Goal: Task Accomplishment & Management: Manage account settings

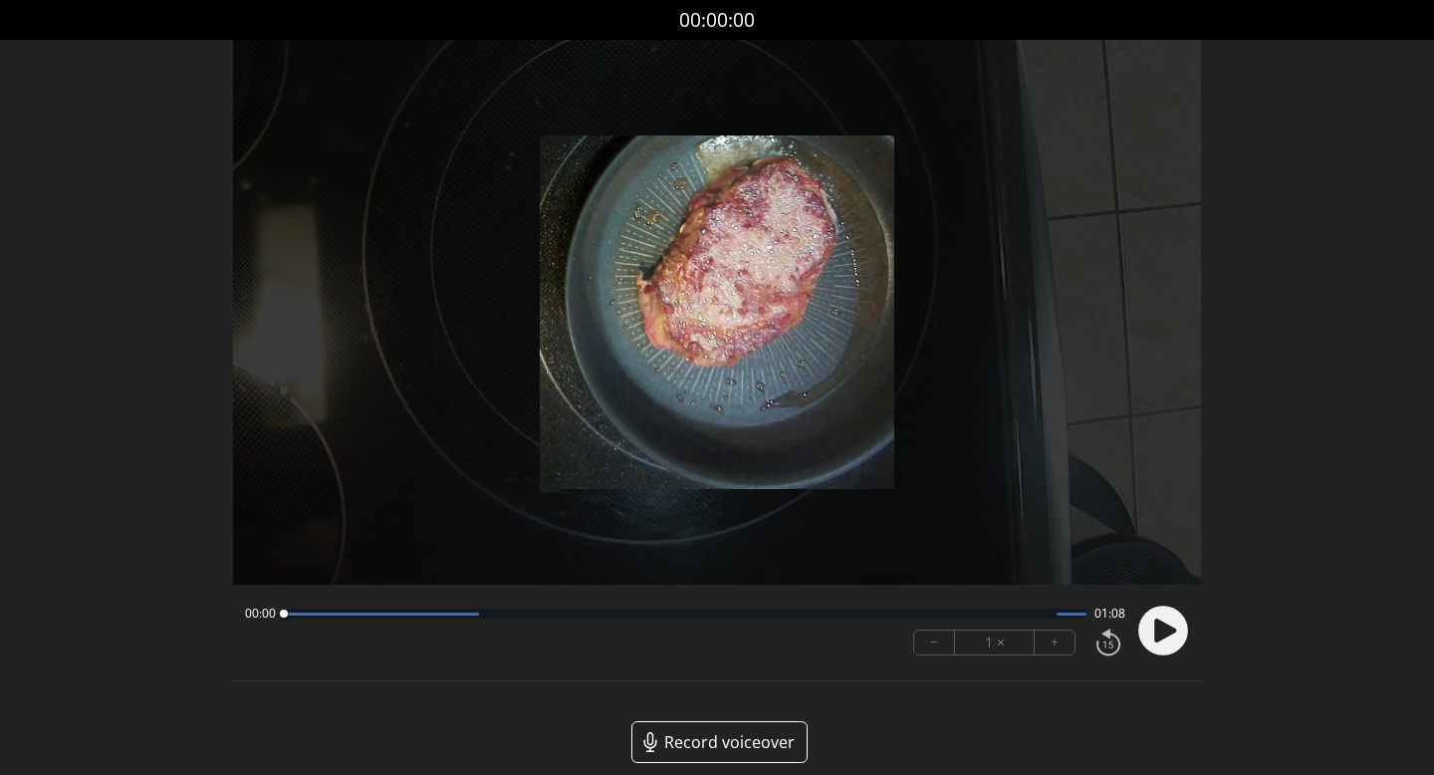
click at [1158, 627] on icon at bounding box center [1165, 630] width 22 height 24
click at [495, 616] on div at bounding box center [685, 613] width 803 height 10
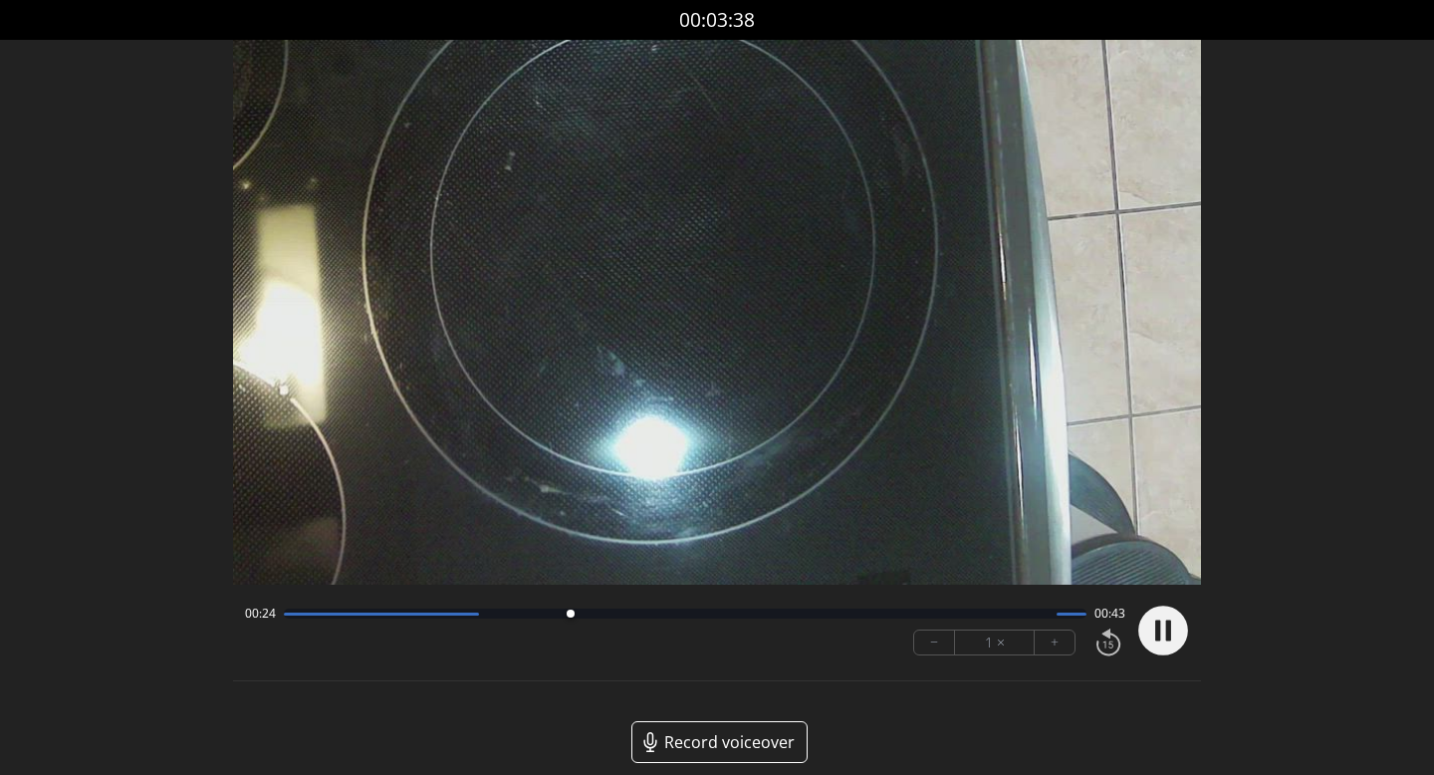
click at [605, 616] on div at bounding box center [685, 613] width 803 height 10
click at [637, 616] on div at bounding box center [685, 613] width 803 height 10
click at [678, 616] on div at bounding box center [685, 613] width 803 height 10
click at [726, 614] on div at bounding box center [685, 613] width 803 height 10
click at [983, 611] on div at bounding box center [685, 613] width 803 height 10
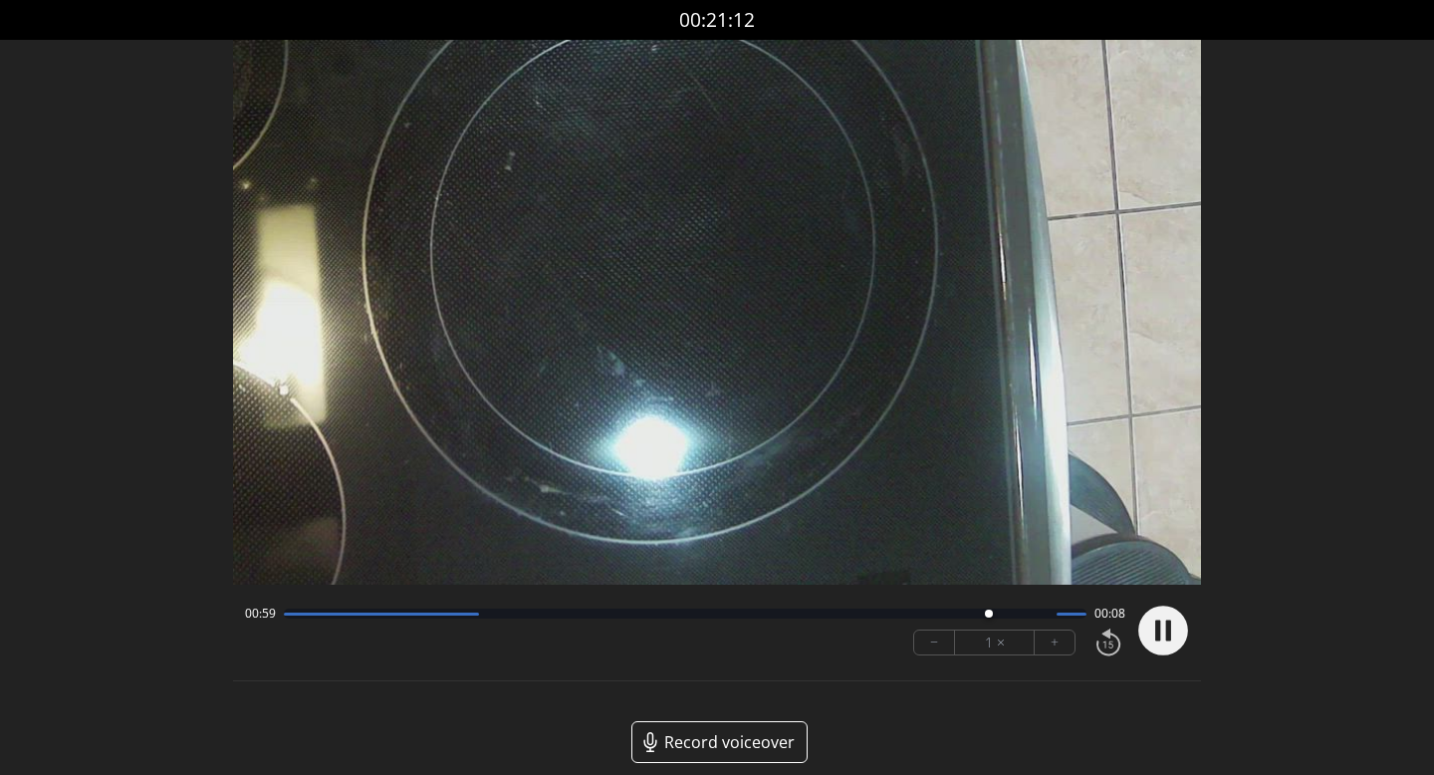
click at [1149, 622] on circle at bounding box center [1163, 630] width 50 height 50
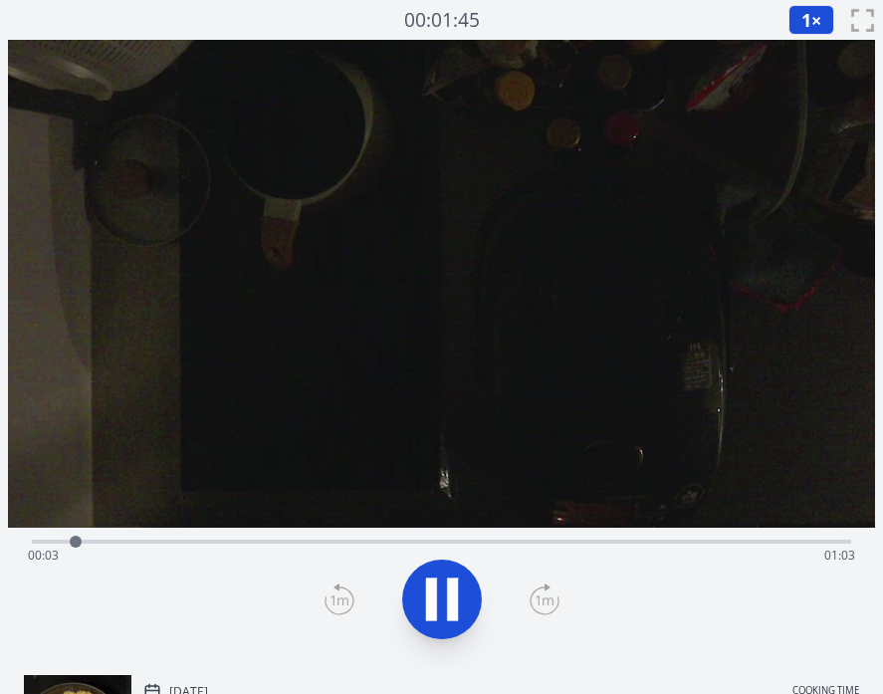
click at [400, 544] on div "Time elapsed: 00:03 Time remaining: 01:03" at bounding box center [441, 556] width 827 height 32
click at [563, 545] on div "Time elapsed: 00:33 Time remaining: 00:33" at bounding box center [441, 556] width 827 height 32
click at [662, 547] on div "Time elapsed: 00:44 Time remaining: 00:22" at bounding box center [441, 556] width 827 height 32
click at [437, 594] on icon at bounding box center [442, 599] width 56 height 56
click at [446, 610] on icon at bounding box center [442, 599] width 56 height 56
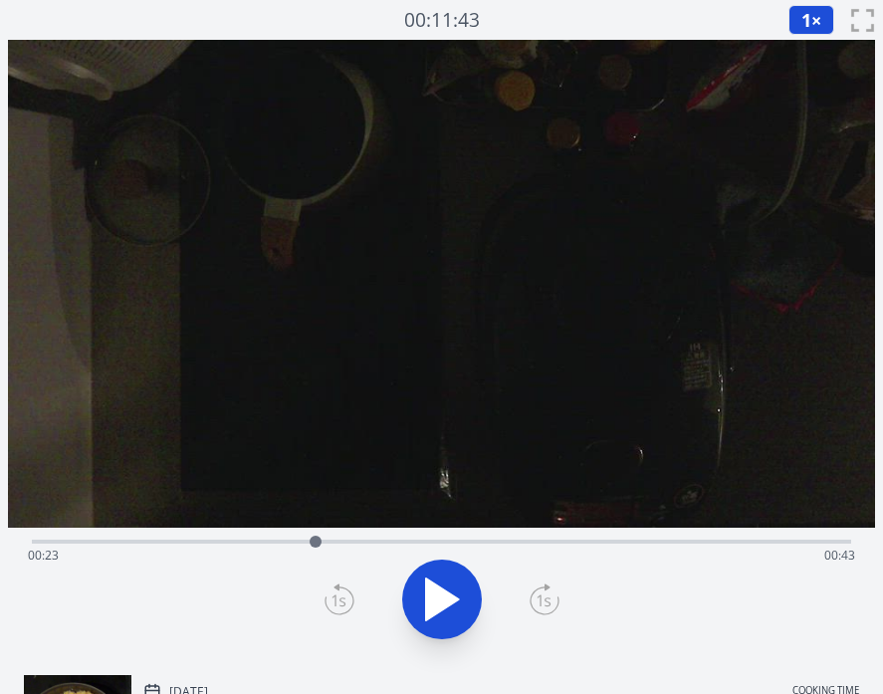
drag, startPoint x: 708, startPoint y: 541, endPoint x: 285, endPoint y: 538, distance: 423.1
click at [310, 538] on div at bounding box center [316, 542] width 12 height 12
drag, startPoint x: 285, startPoint y: 541, endPoint x: 452, endPoint y: 540, distance: 167.3
click at [452, 540] on div at bounding box center [453, 542] width 12 height 12
drag, startPoint x: 452, startPoint y: 540, endPoint x: 431, endPoint y: 538, distance: 21.0
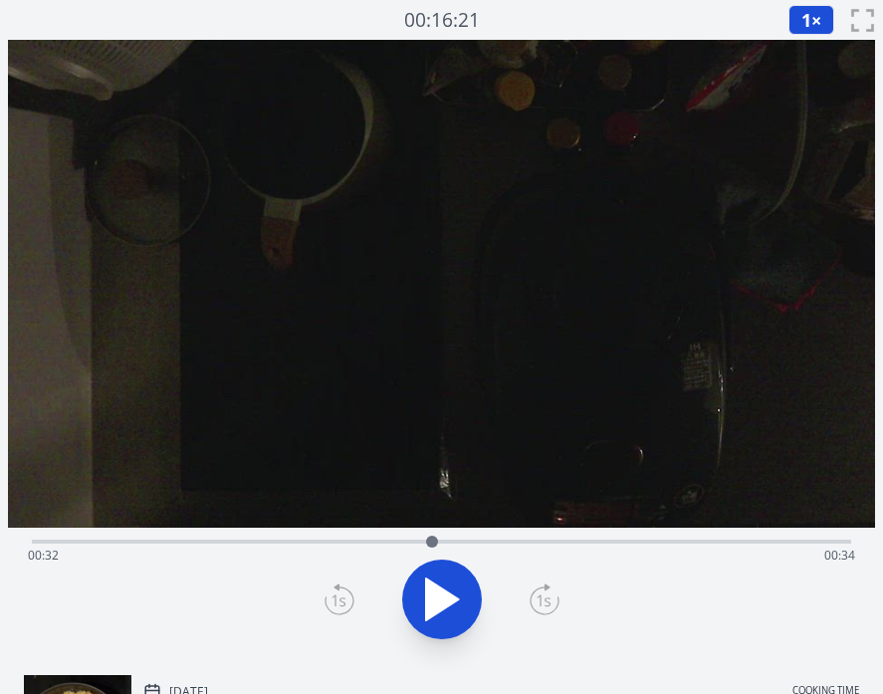
click at [431, 538] on div at bounding box center [432, 542] width 12 height 12
drag, startPoint x: 429, startPoint y: 541, endPoint x: 447, endPoint y: 541, distance: 17.9
click at [447, 541] on div at bounding box center [447, 542] width 12 height 12
drag, startPoint x: 445, startPoint y: 541, endPoint x: 458, endPoint y: 542, distance: 13.0
click at [458, 542] on div at bounding box center [458, 542] width 12 height 12
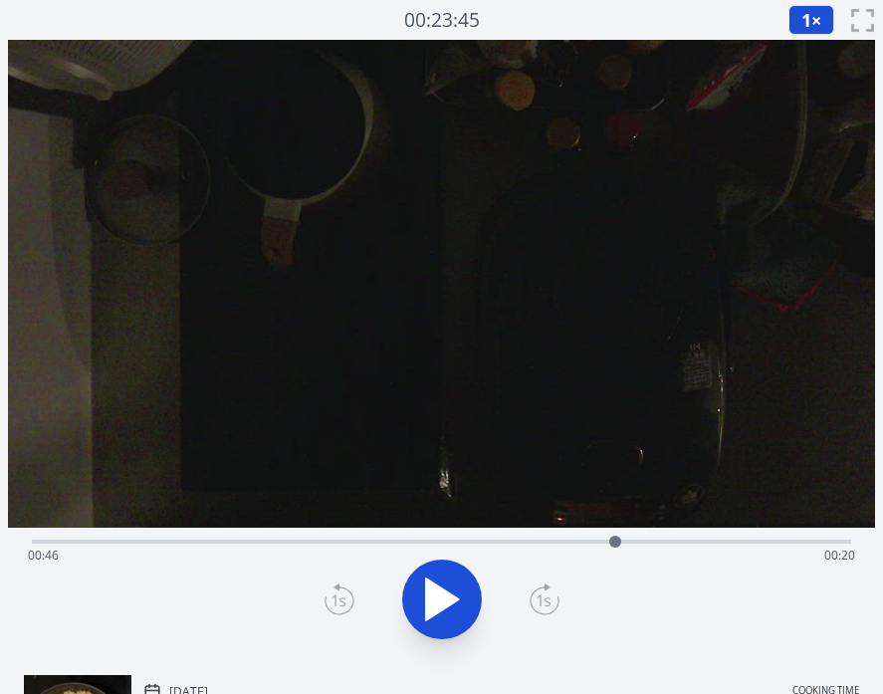
drag, startPoint x: 459, startPoint y: 543, endPoint x: 616, endPoint y: 552, distance: 157.5
click at [616, 552] on div at bounding box center [615, 542] width 30 height 30
drag, startPoint x: 616, startPoint y: 540, endPoint x: 556, endPoint y: 546, distance: 61.0
click at [556, 546] on div at bounding box center [555, 542] width 12 height 12
drag, startPoint x: 556, startPoint y: 547, endPoint x: 585, endPoint y: 552, distance: 30.3
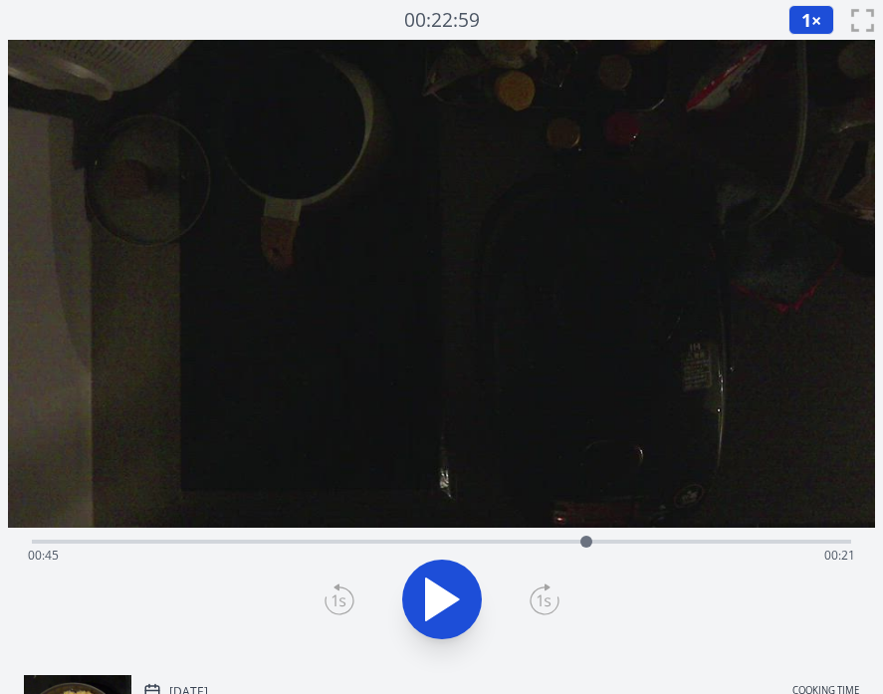
click at [585, 552] on div at bounding box center [586, 542] width 30 height 30
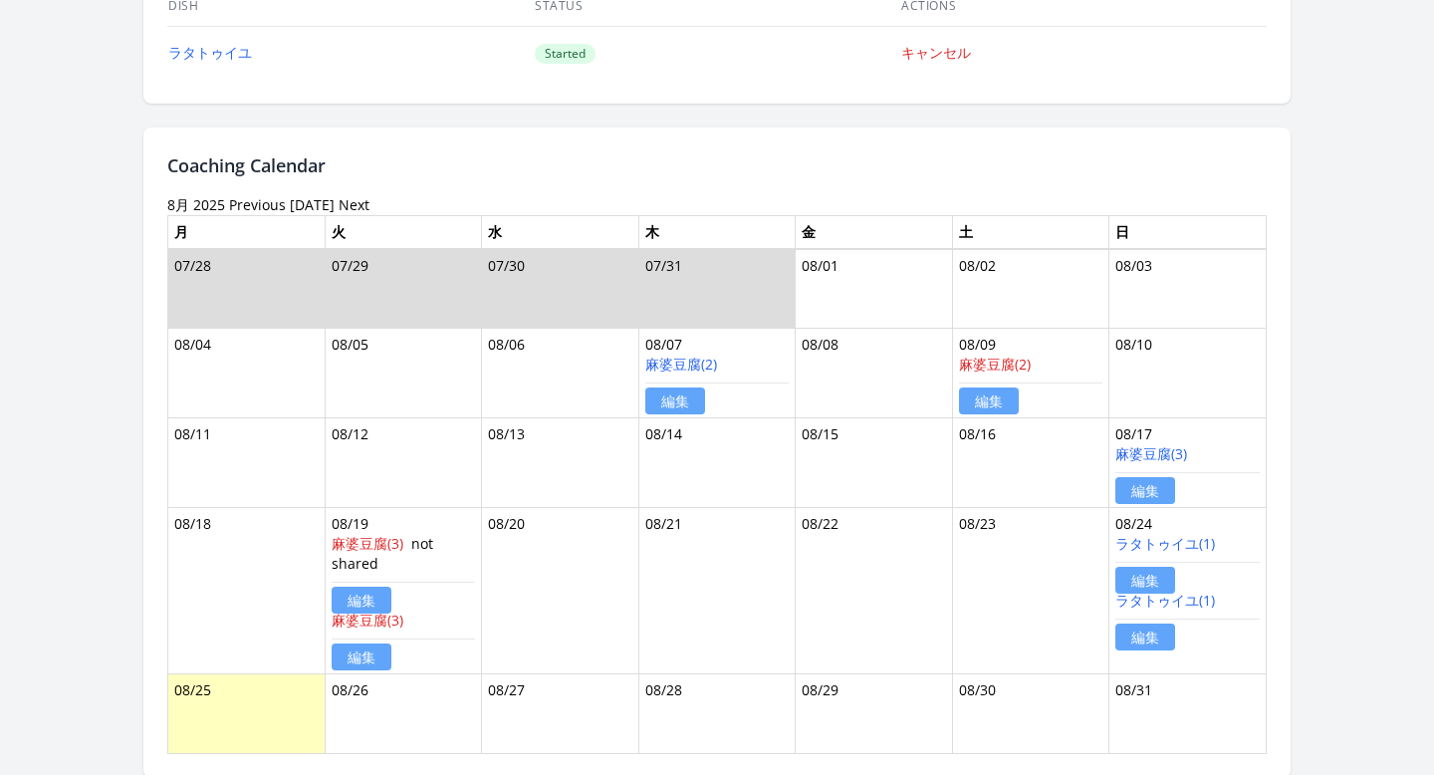
scroll to position [1266, 0]
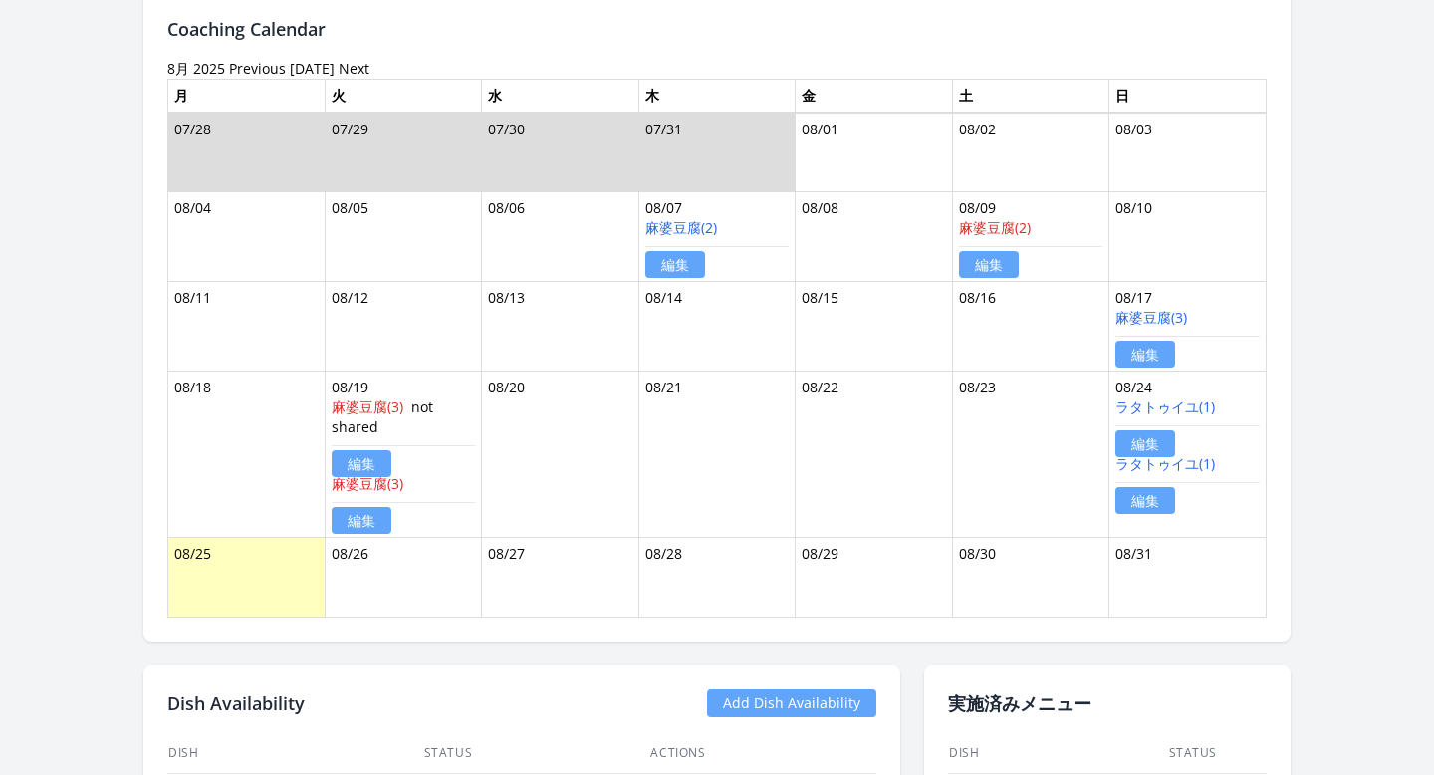
click at [1153, 495] on link "編集" at bounding box center [1145, 500] width 60 height 27
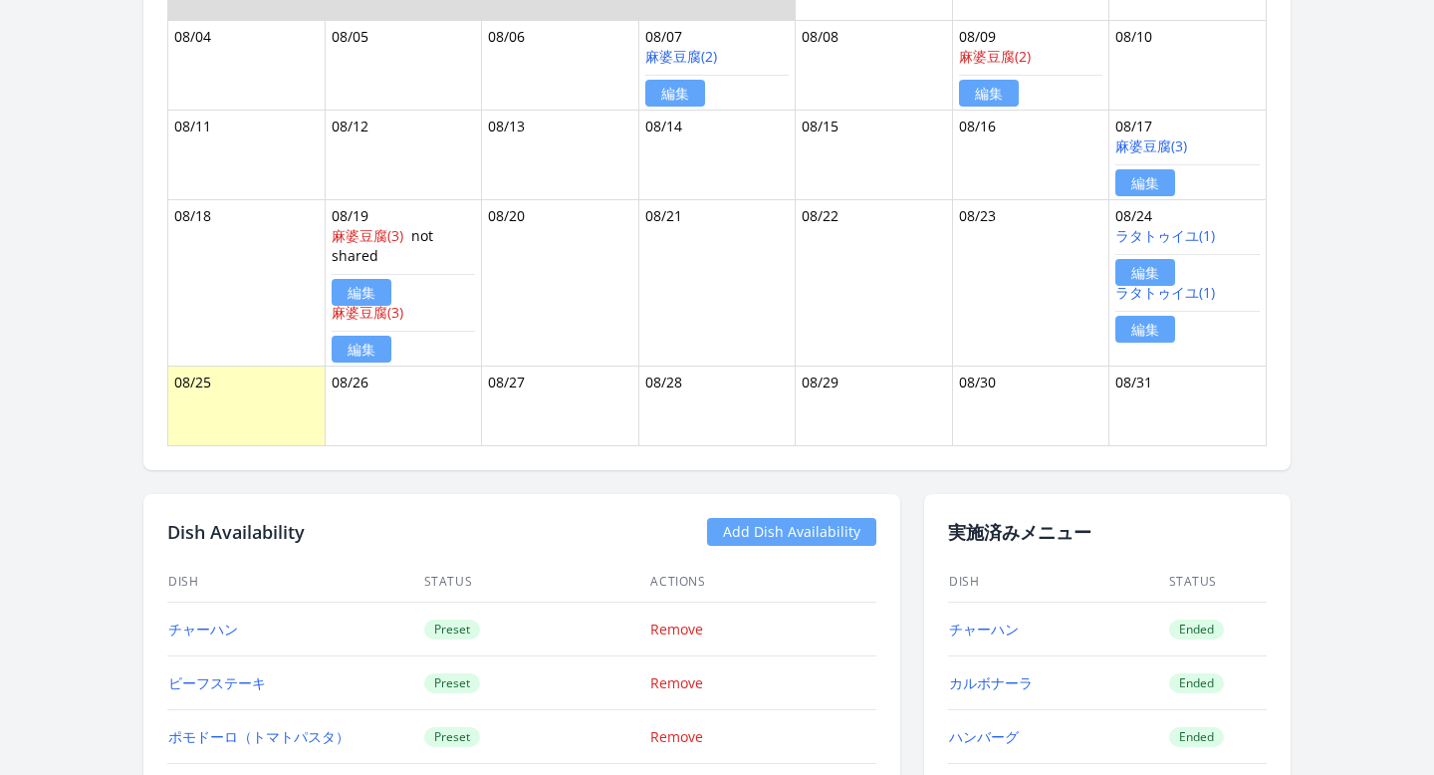
scroll to position [1431, 0]
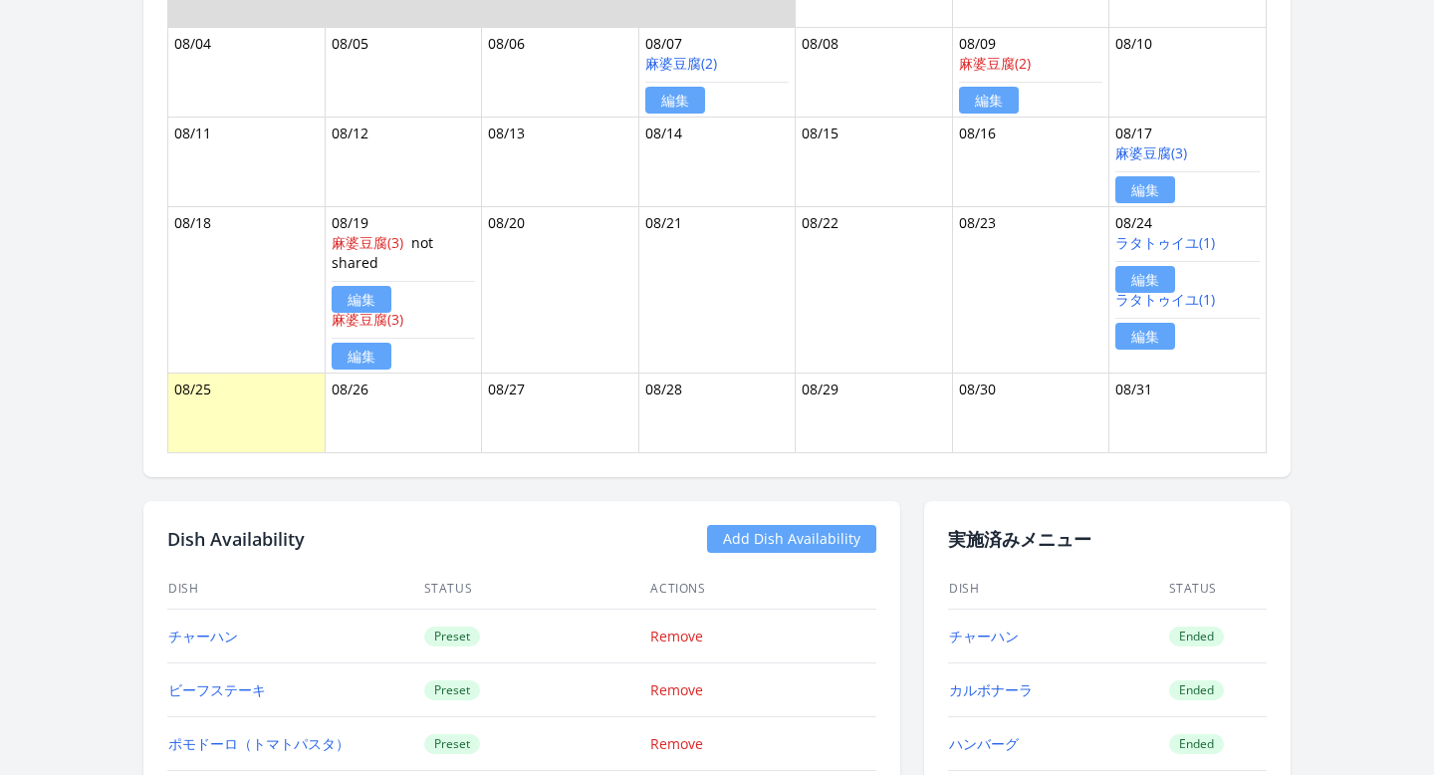
click at [1160, 281] on link "編集" at bounding box center [1145, 279] width 60 height 27
click at [1164, 301] on link "ラタトゥイユ(1)" at bounding box center [1165, 299] width 100 height 19
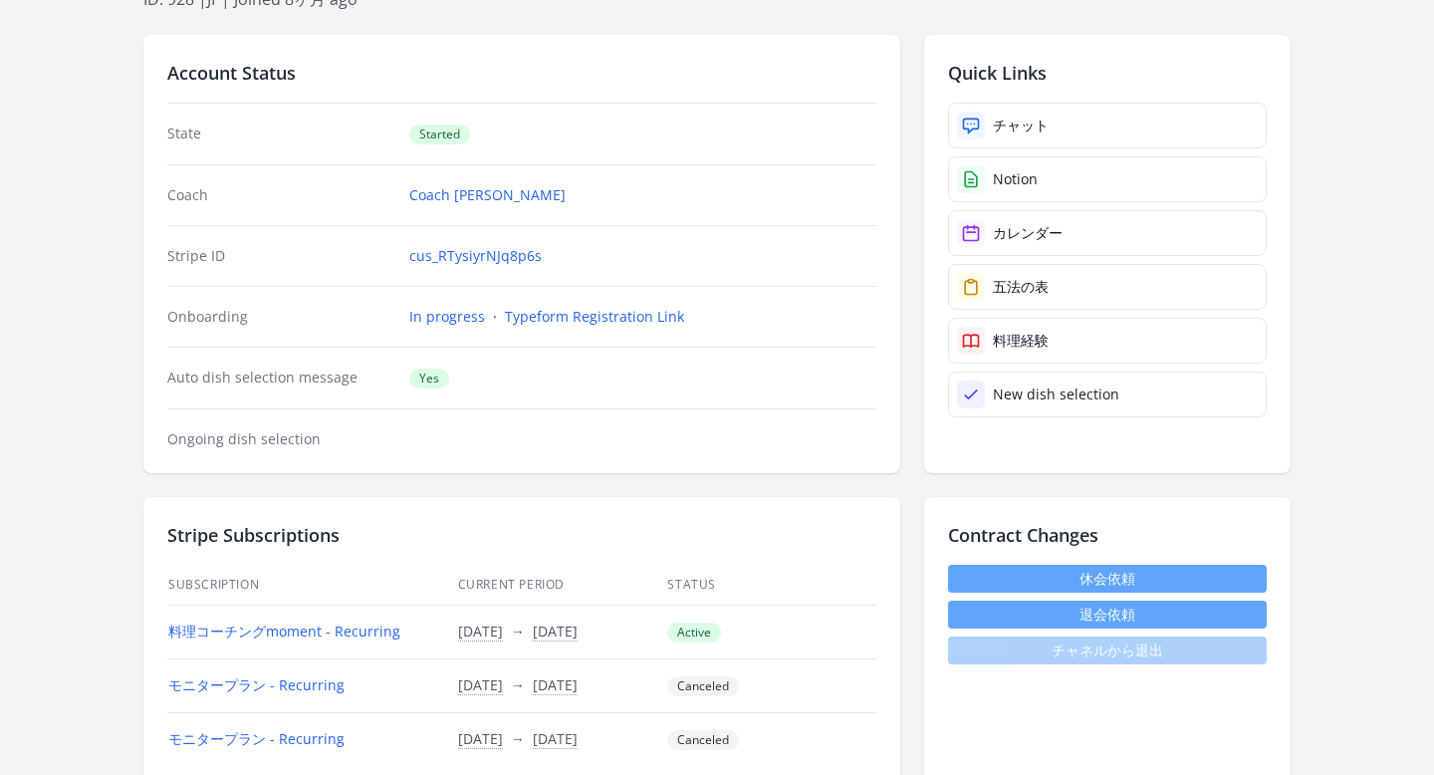
scroll to position [18, 0]
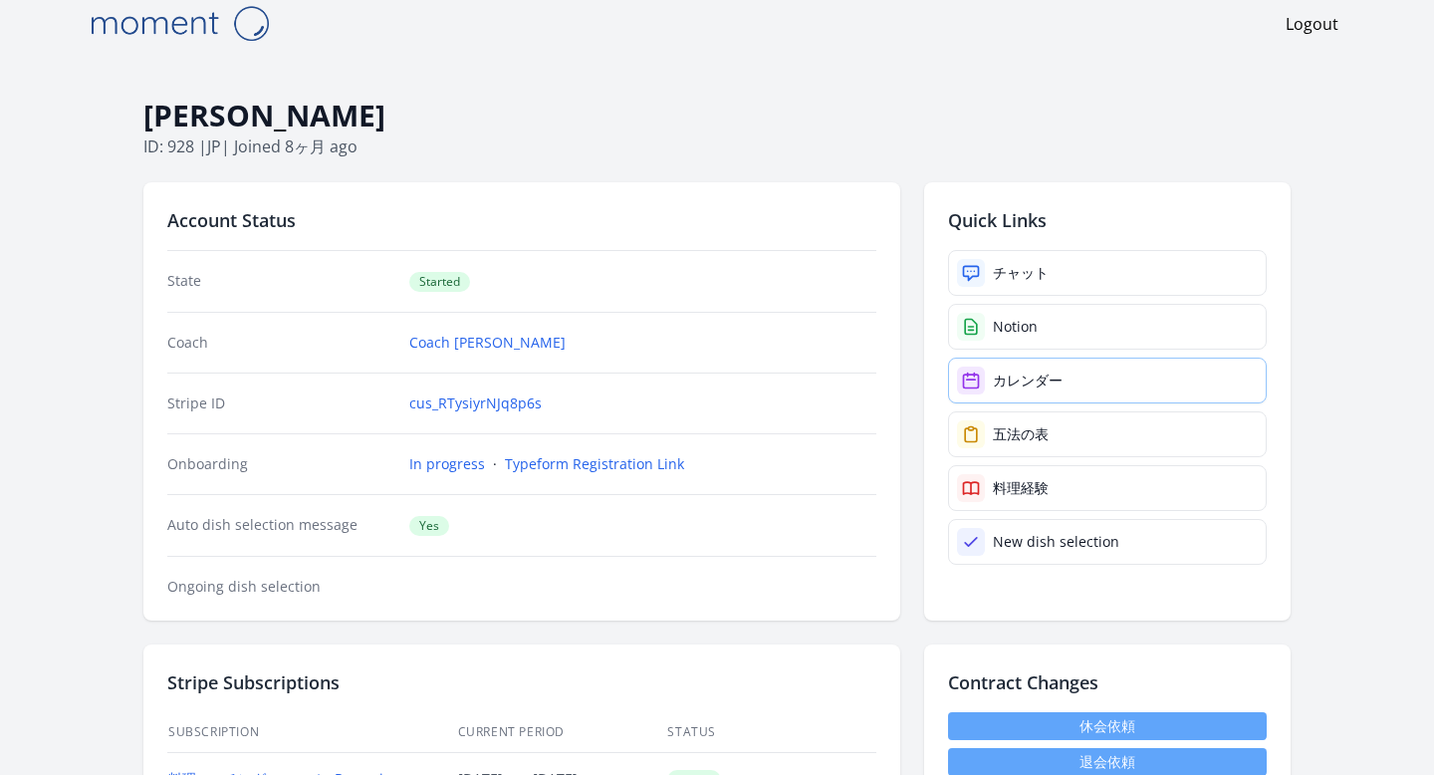
click at [1035, 390] on link "カレンダー" at bounding box center [1107, 380] width 319 height 46
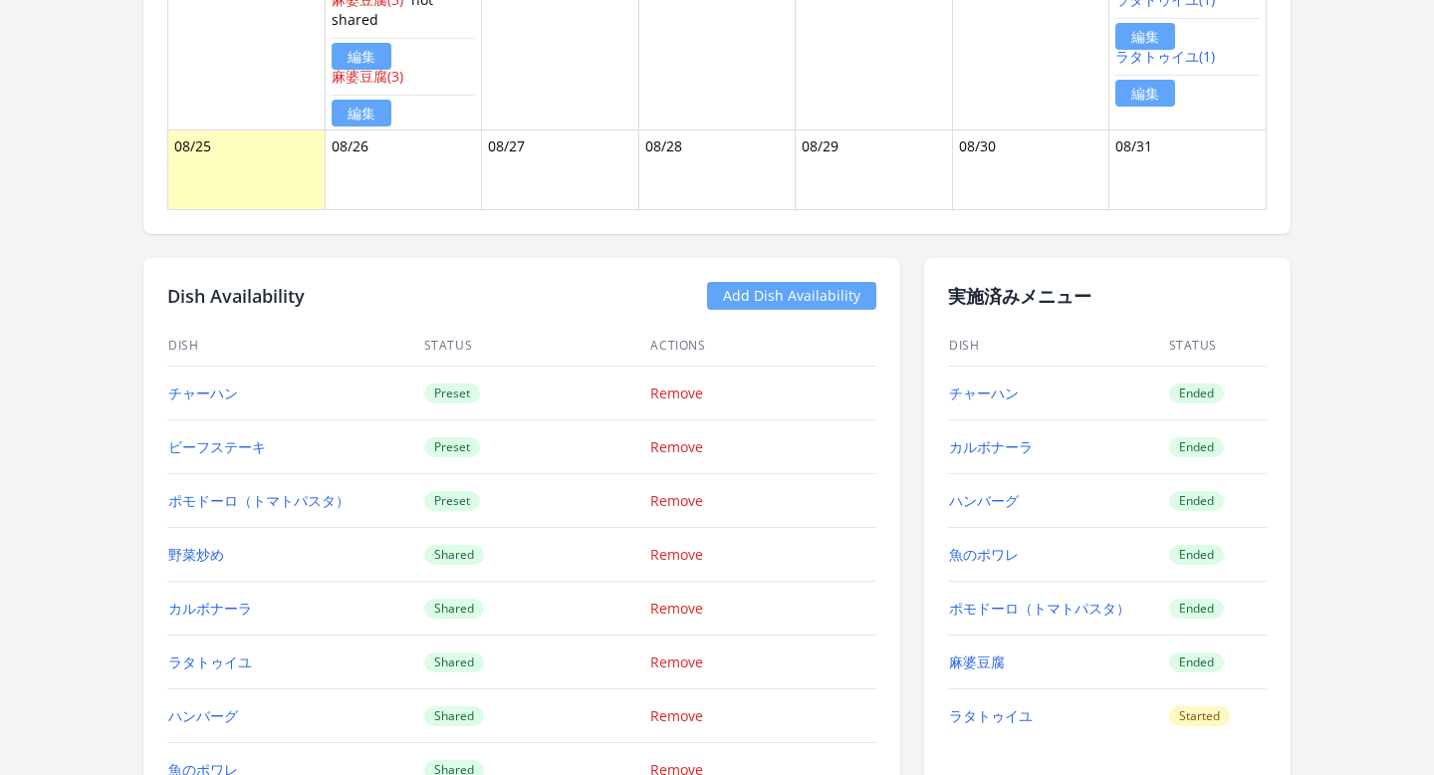
scroll to position [1441, 0]
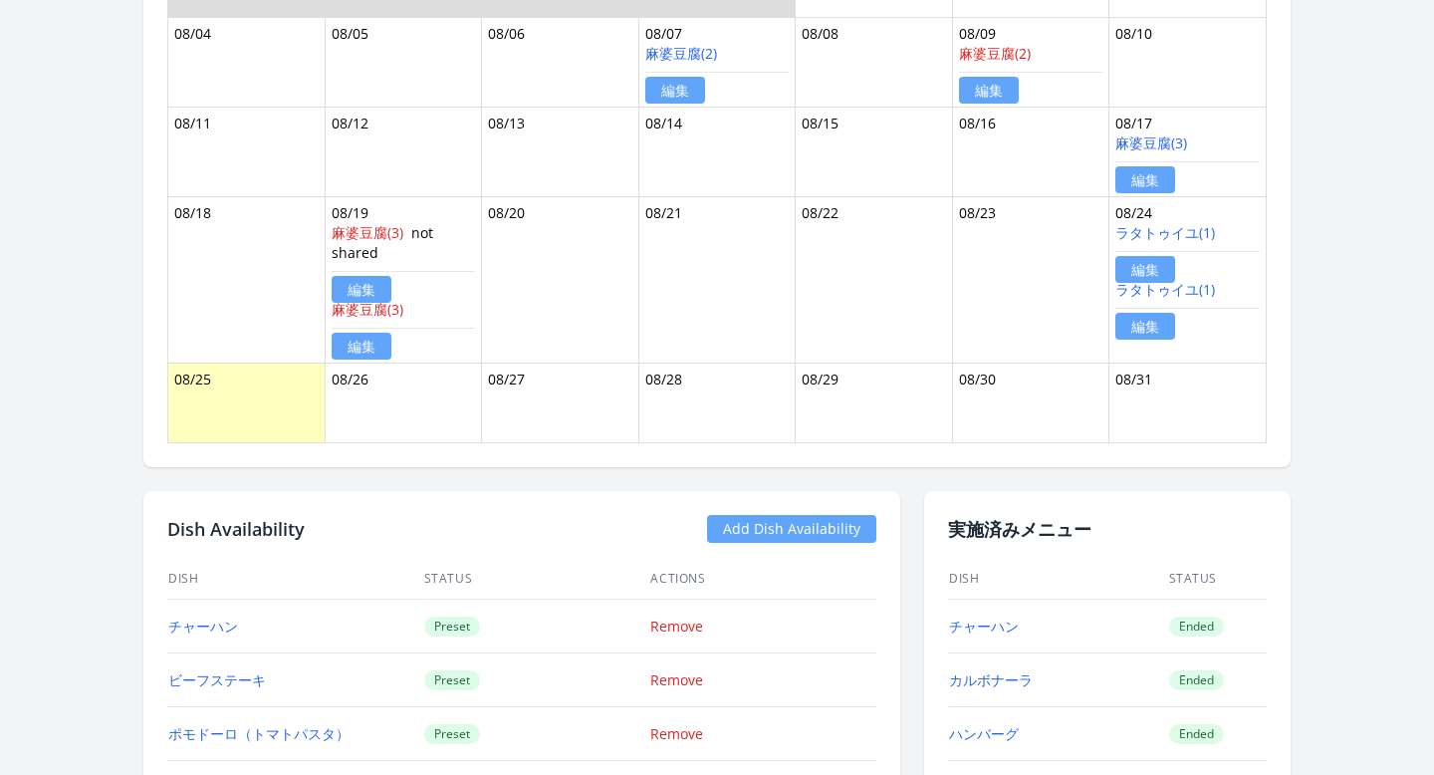
click at [1159, 316] on link "編集" at bounding box center [1145, 326] width 60 height 27
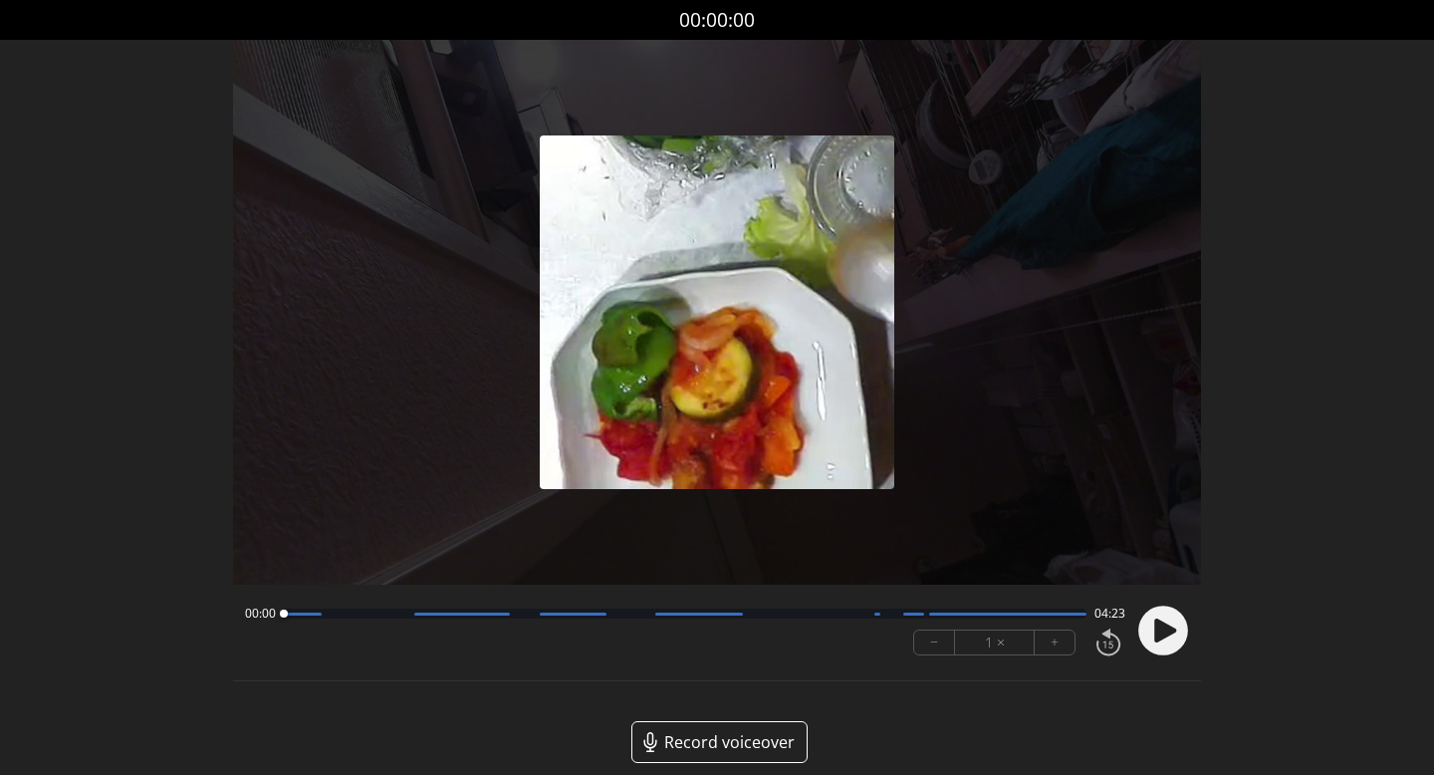
click at [1173, 635] on circle at bounding box center [1163, 630] width 50 height 50
click at [480, 615] on div at bounding box center [685, 613] width 803 height 10
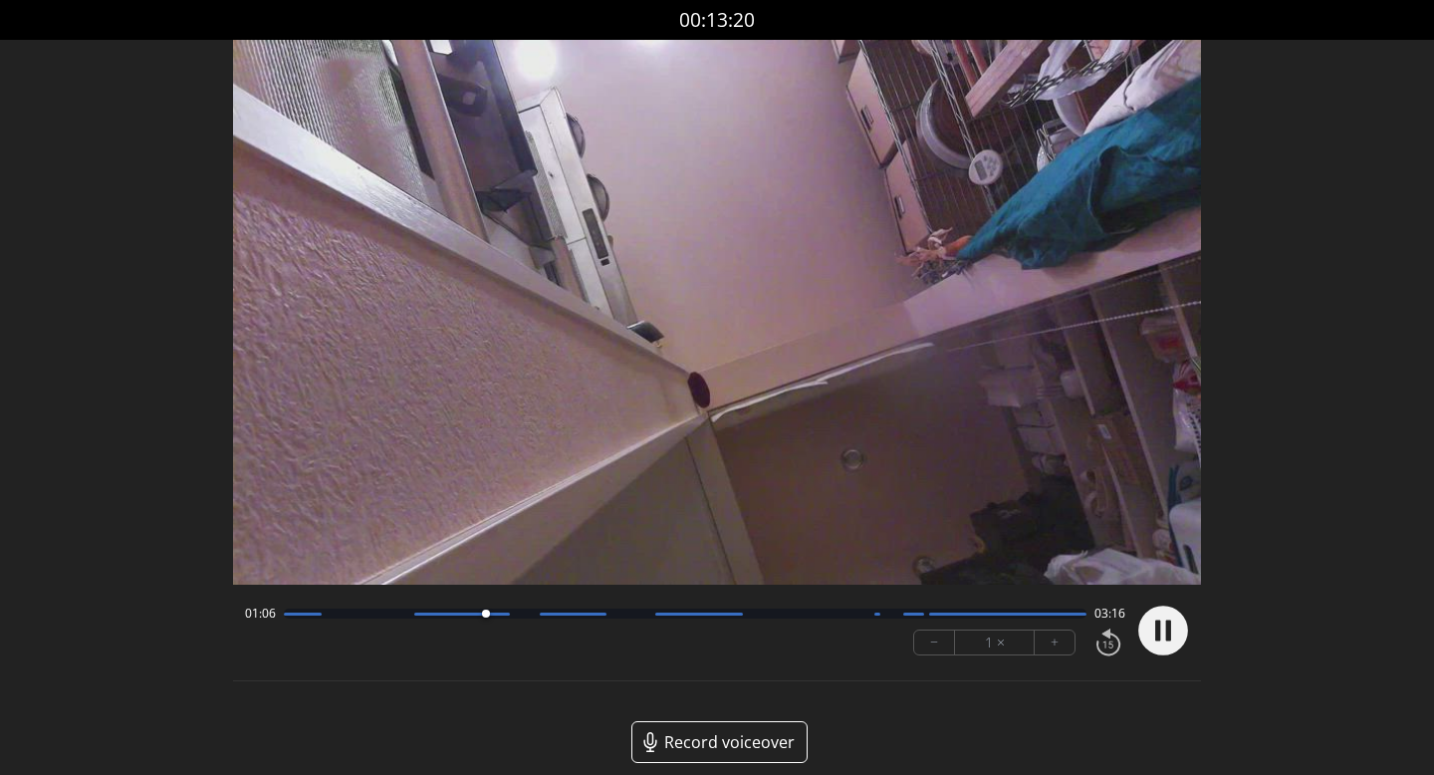
click at [1151, 629] on circle at bounding box center [1163, 630] width 50 height 50
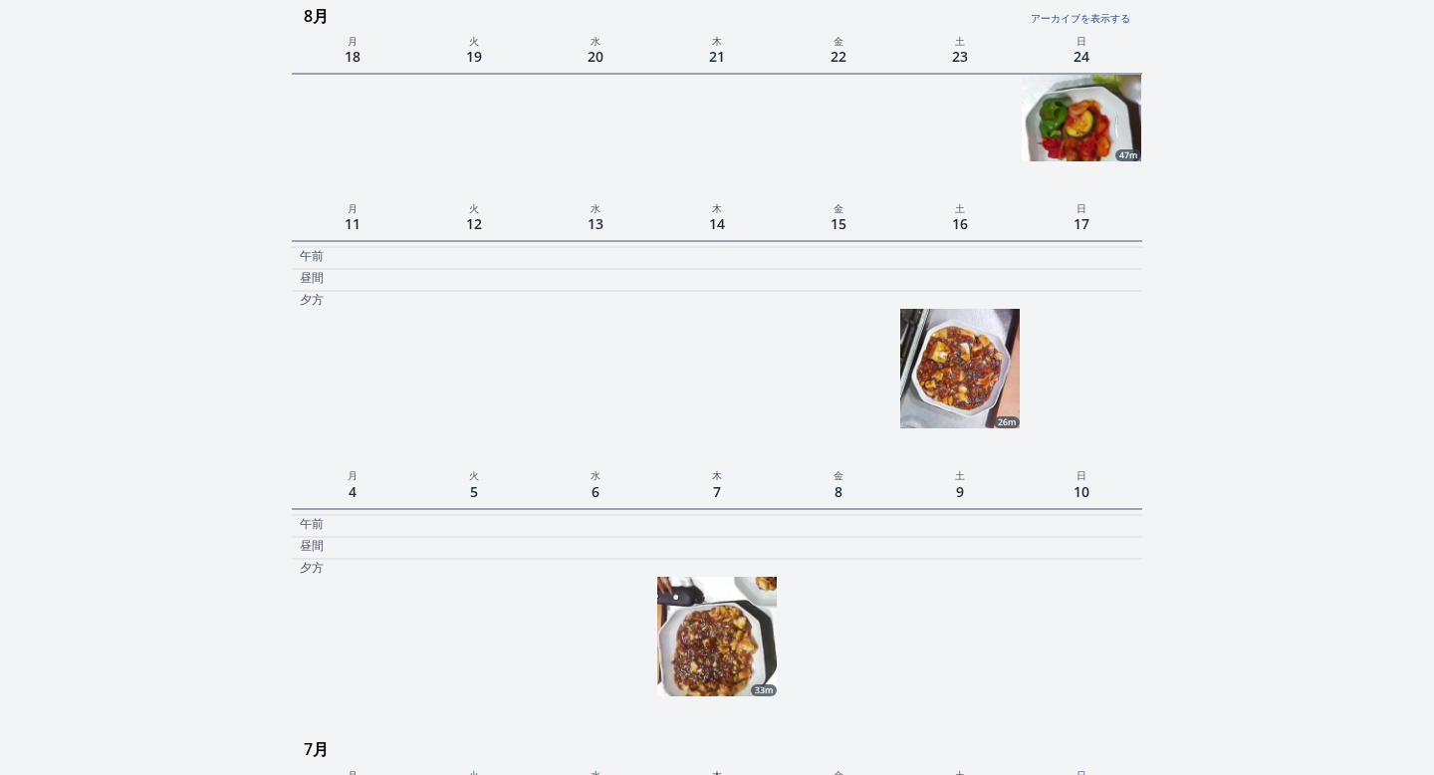
scroll to position [690, 0]
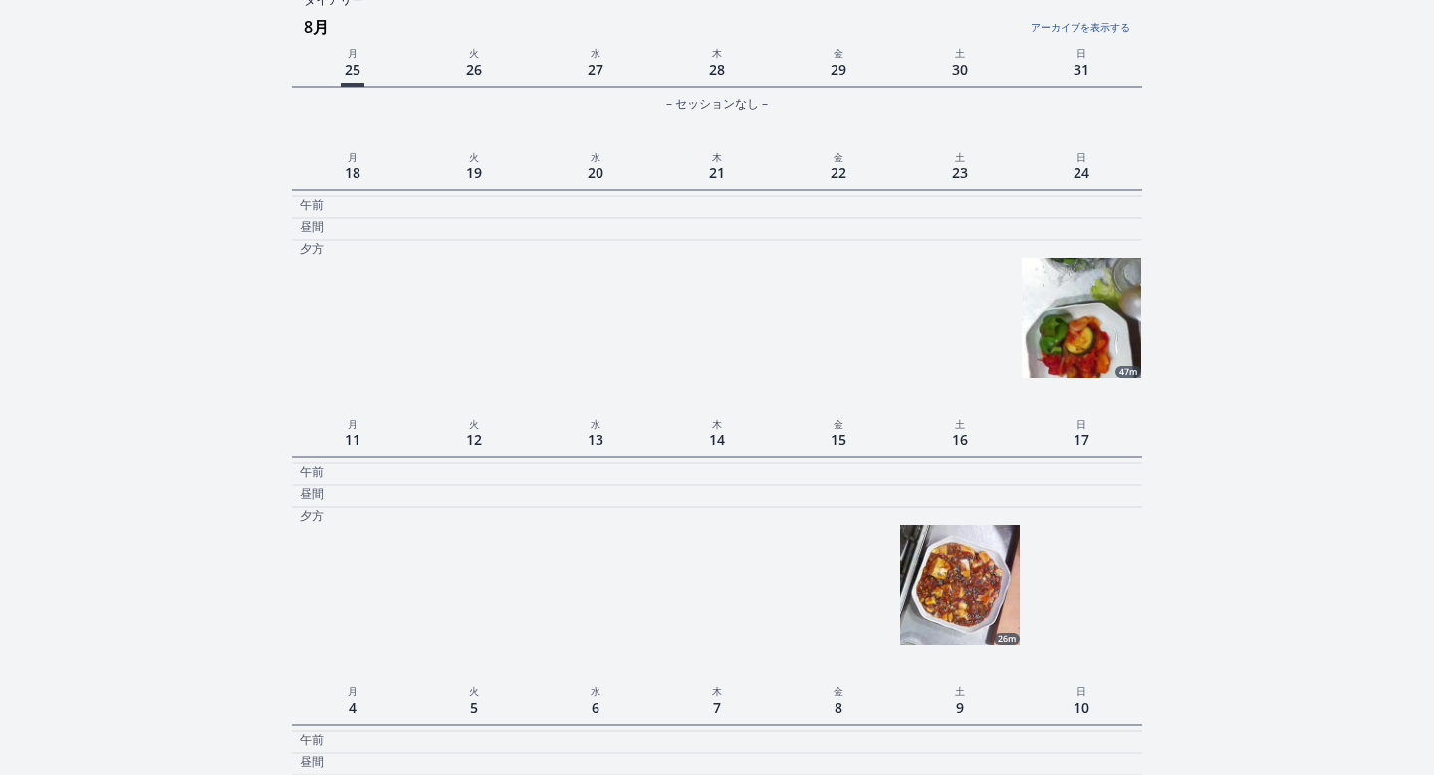
click at [1080, 335] on img at bounding box center [1080, 317] width 119 height 119
